Goal: Information Seeking & Learning: Check status

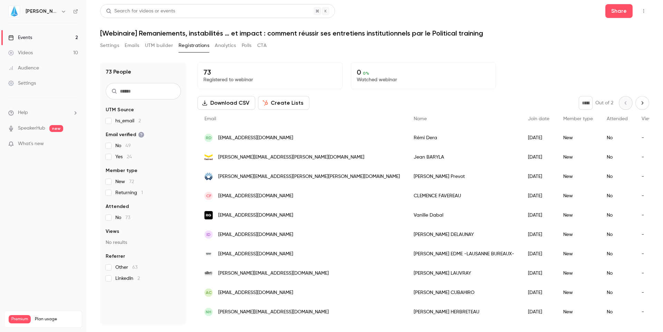
click at [213, 72] on p "73" at bounding box center [269, 72] width 133 height 8
click at [233, 73] on p "73" at bounding box center [269, 72] width 133 height 8
drag, startPoint x: 250, startPoint y: 77, endPoint x: 202, endPoint y: 70, distance: 48.2
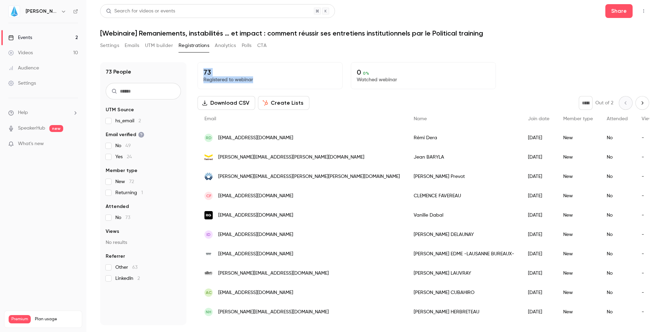
click at [202, 70] on div "73 Registered to webinar" at bounding box center [270, 75] width 145 height 27
click at [55, 50] on link "Videos 10" at bounding box center [43, 52] width 86 height 15
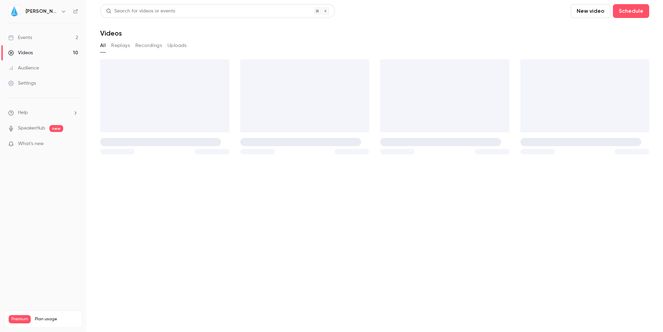
click at [57, 39] on link "Events 2" at bounding box center [43, 37] width 86 height 15
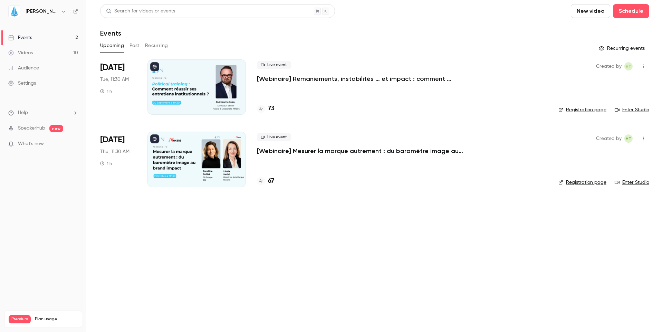
click at [342, 78] on p "[Webinaire] Remaniements, instabilités … et impact : comment réussir ses entret…" at bounding box center [360, 79] width 207 height 8
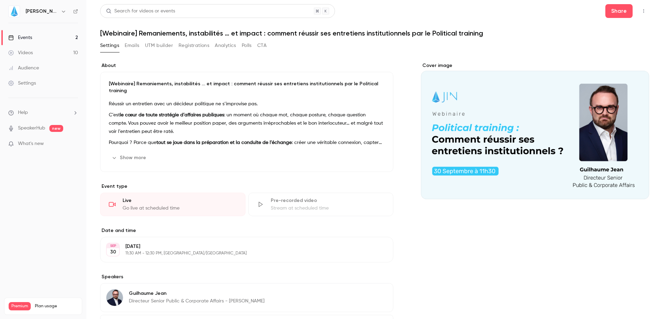
click at [197, 49] on button "Registrations" at bounding box center [194, 45] width 31 height 11
